Goal: Task Accomplishment & Management: Manage account settings

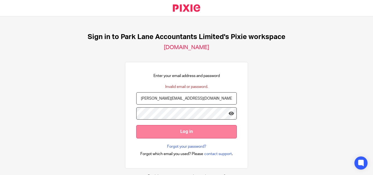
click at [176, 131] on input "Log in" at bounding box center [186, 131] width 101 height 13
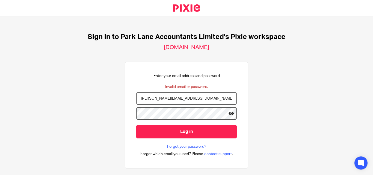
click at [229, 115] on icon at bounding box center [231, 113] width 5 height 5
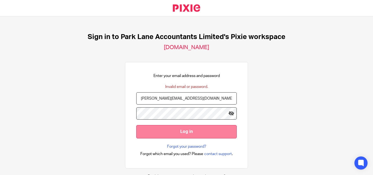
click at [177, 134] on input "Log in" at bounding box center [186, 131] width 101 height 13
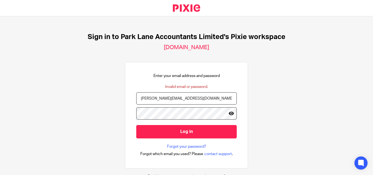
click at [229, 114] on icon at bounding box center [231, 113] width 5 height 5
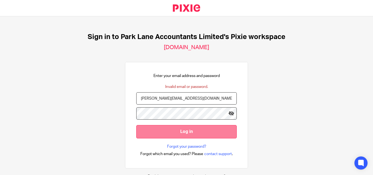
click at [190, 136] on input "Log in" at bounding box center [186, 131] width 101 height 13
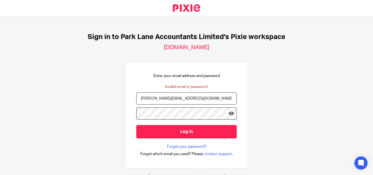
click at [136, 125] on input "Log in" at bounding box center [186, 131] width 101 height 13
click at [185, 147] on link "Forgot your password?" at bounding box center [186, 146] width 39 height 5
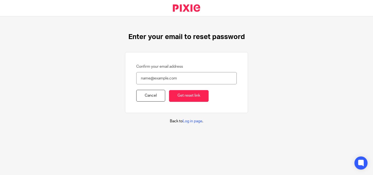
click at [153, 77] on input "Confirm your email address" at bounding box center [186, 78] width 101 height 12
type input "[PERSON_NAME][EMAIL_ADDRESS][DOMAIN_NAME]"
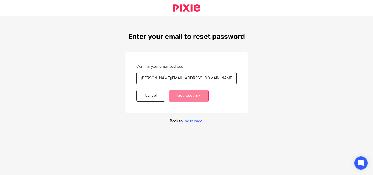
click at [171, 100] on input "Get reset link" at bounding box center [189, 96] width 40 height 12
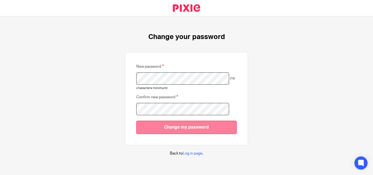
click at [168, 131] on input "Change my password" at bounding box center [186, 127] width 101 height 13
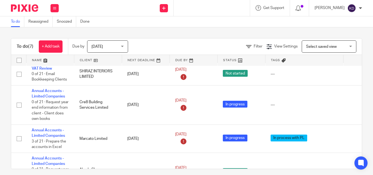
scroll to position [109, 0]
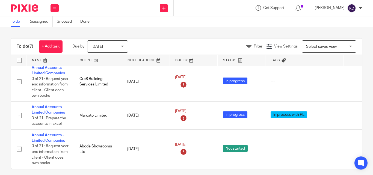
click at [204, 7] on div at bounding box center [212, 8] width 77 height 16
click at [194, 7] on div at bounding box center [212, 8] width 77 height 16
click at [212, 13] on div at bounding box center [212, 8] width 77 height 16
click at [200, 8] on div at bounding box center [212, 8] width 77 height 16
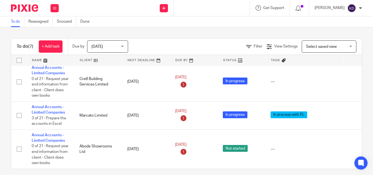
click at [191, 8] on div at bounding box center [212, 8] width 77 height 16
click at [192, 9] on div at bounding box center [212, 8] width 77 height 16
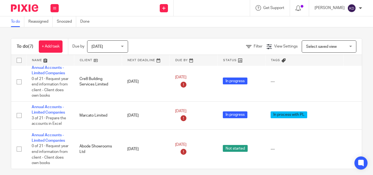
click at [192, 9] on div at bounding box center [212, 8] width 77 height 16
click at [39, 21] on link "Reassigned" at bounding box center [40, 21] width 24 height 11
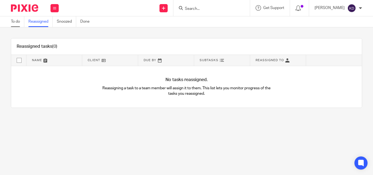
click at [19, 23] on link "To do" at bounding box center [17, 21] width 13 height 11
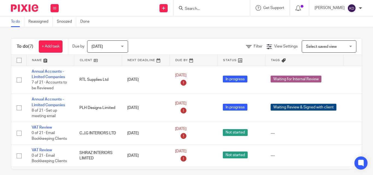
click at [183, 7] on icon at bounding box center [181, 8] width 4 height 4
click at [204, 8] on input "Search" at bounding box center [209, 9] width 49 height 5
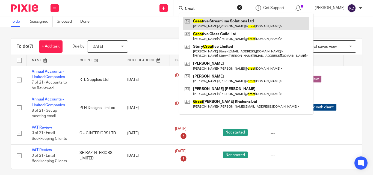
type input "Creat"
click at [222, 22] on link at bounding box center [246, 23] width 126 height 13
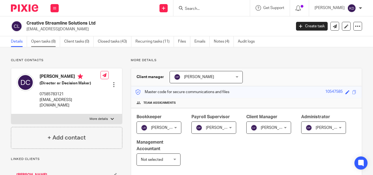
click at [41, 44] on link "Open tasks (8)" at bounding box center [45, 41] width 29 height 11
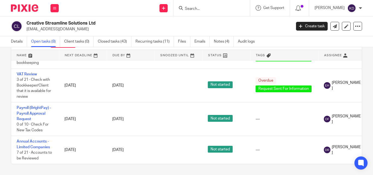
scroll to position [154, 65]
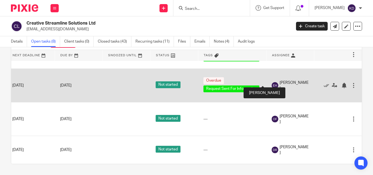
click at [272, 82] on img at bounding box center [275, 85] width 7 height 7
click at [351, 83] on div at bounding box center [353, 85] width 5 height 5
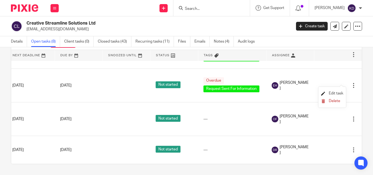
click at [326, 93] on link "Edit task" at bounding box center [332, 94] width 22 height 4
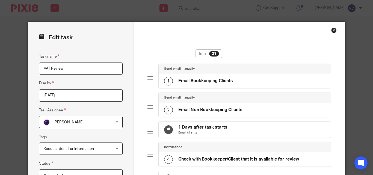
click at [81, 125] on span "[PERSON_NAME]" at bounding box center [74, 121] width 63 height 11
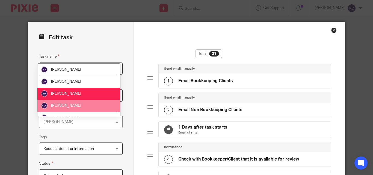
scroll to position [27, 0]
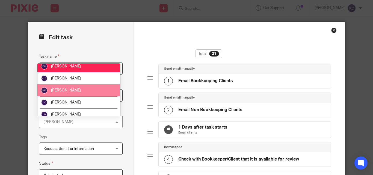
click at [67, 89] on span "[PERSON_NAME]" at bounding box center [66, 91] width 30 height 4
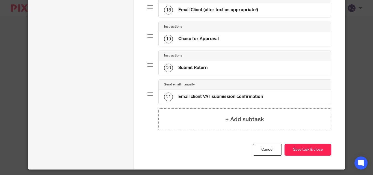
scroll to position [572, 0]
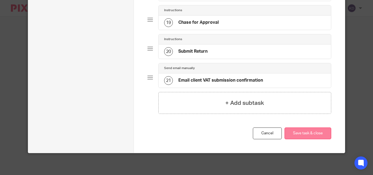
click at [306, 137] on button "Save task & close" at bounding box center [308, 134] width 47 height 12
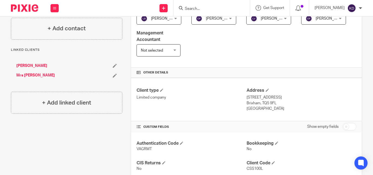
scroll to position [191, 0]
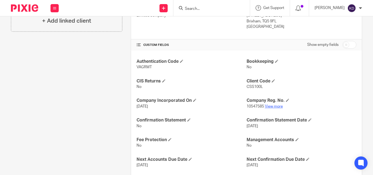
click at [275, 107] on link "View more" at bounding box center [274, 107] width 18 height 4
